Goal: Information Seeking & Learning: Learn about a topic

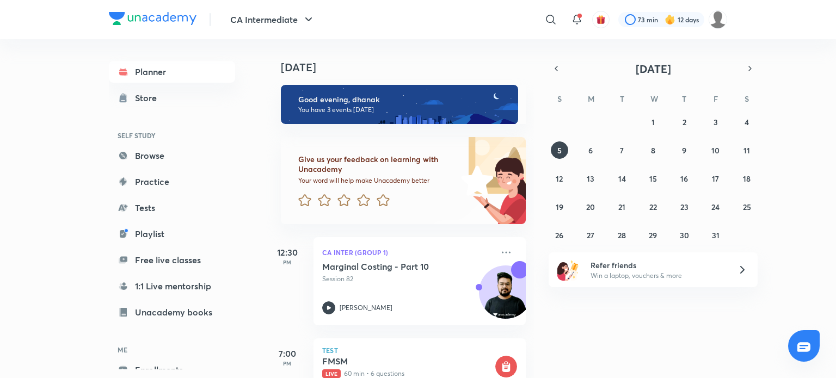
scroll to position [137, 0]
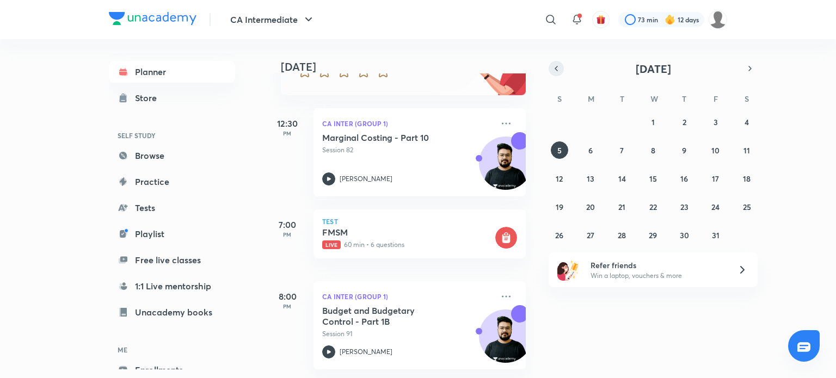
click at [561, 67] on button "button" at bounding box center [556, 68] width 15 height 15
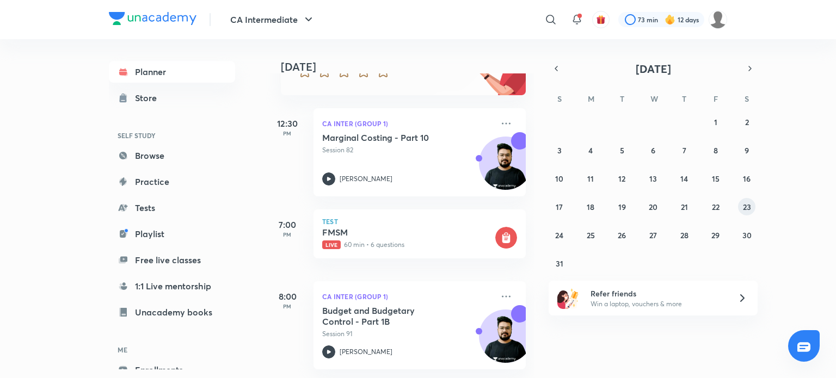
click at [747, 199] on button "23" at bounding box center [746, 206] width 17 height 17
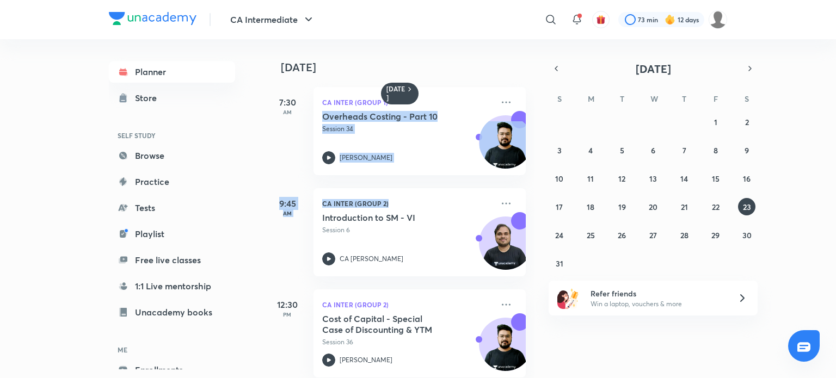
drag, startPoint x: 539, startPoint y: 115, endPoint x: 525, endPoint y: 232, distance: 117.9
click at [525, 232] on div "[DATE] 7:30 AM CA Inter (Group 1) Overheads Costing - Part 10 Session 34 [PERSO…" at bounding box center [550, 208] width 568 height 339
click at [333, 359] on icon at bounding box center [328, 360] width 13 height 13
